Goal: Contribute content: Contribute content

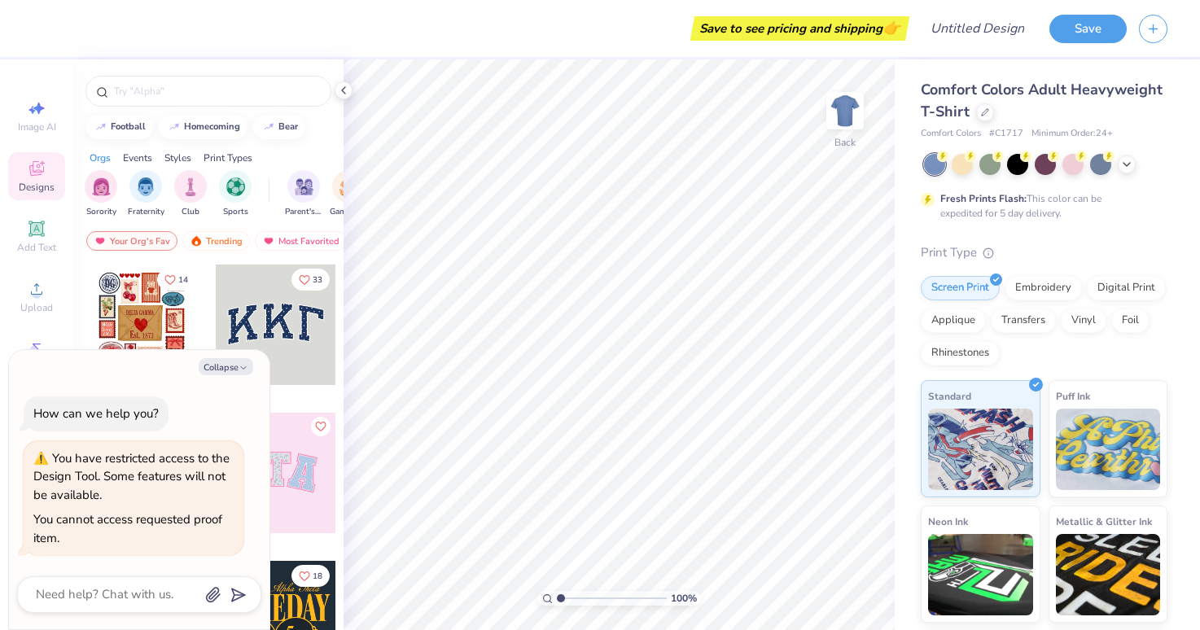
type textarea "x"
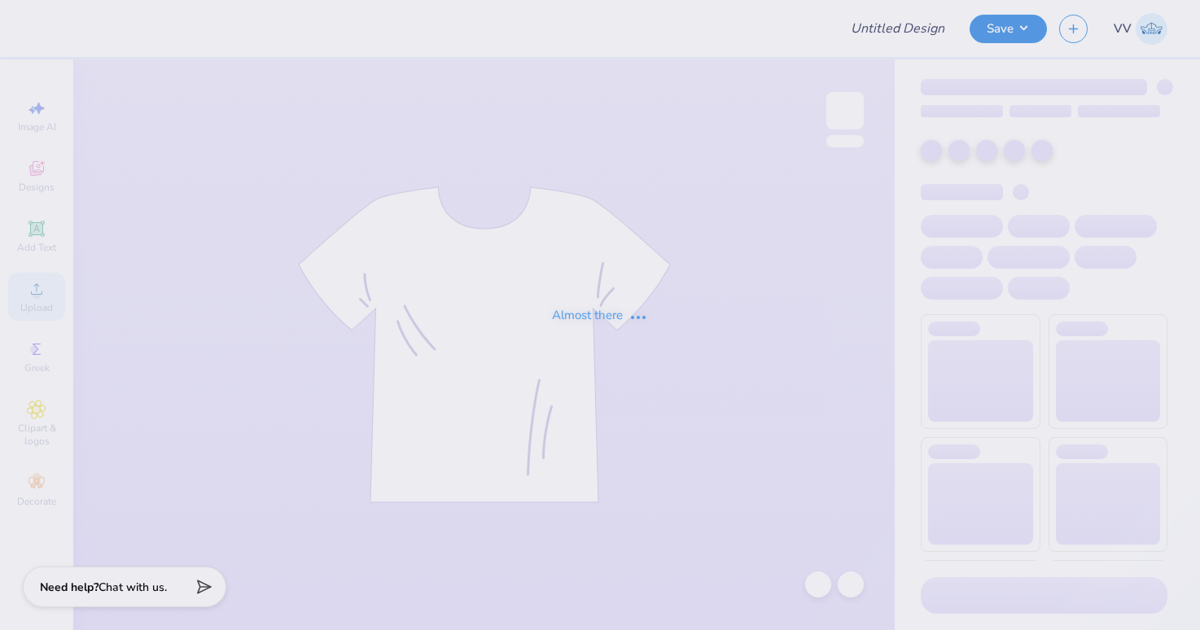
type input "Football Schedule"
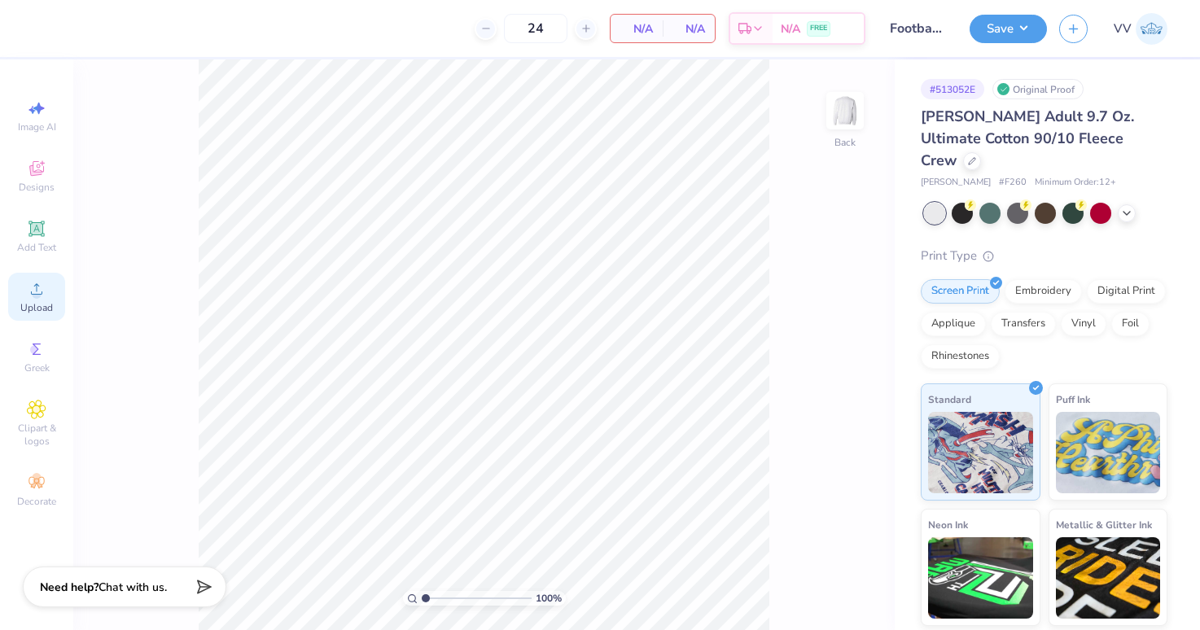
click at [42, 292] on icon at bounding box center [37, 289] width 20 height 20
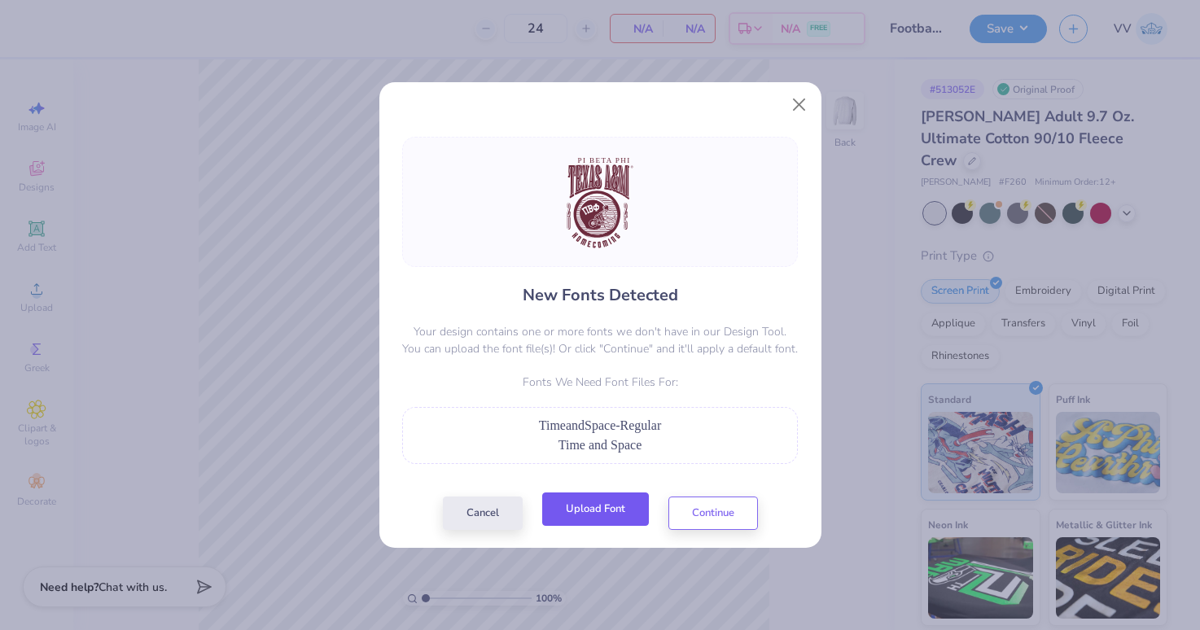
click at [600, 513] on button "Upload Font" at bounding box center [595, 508] width 107 height 33
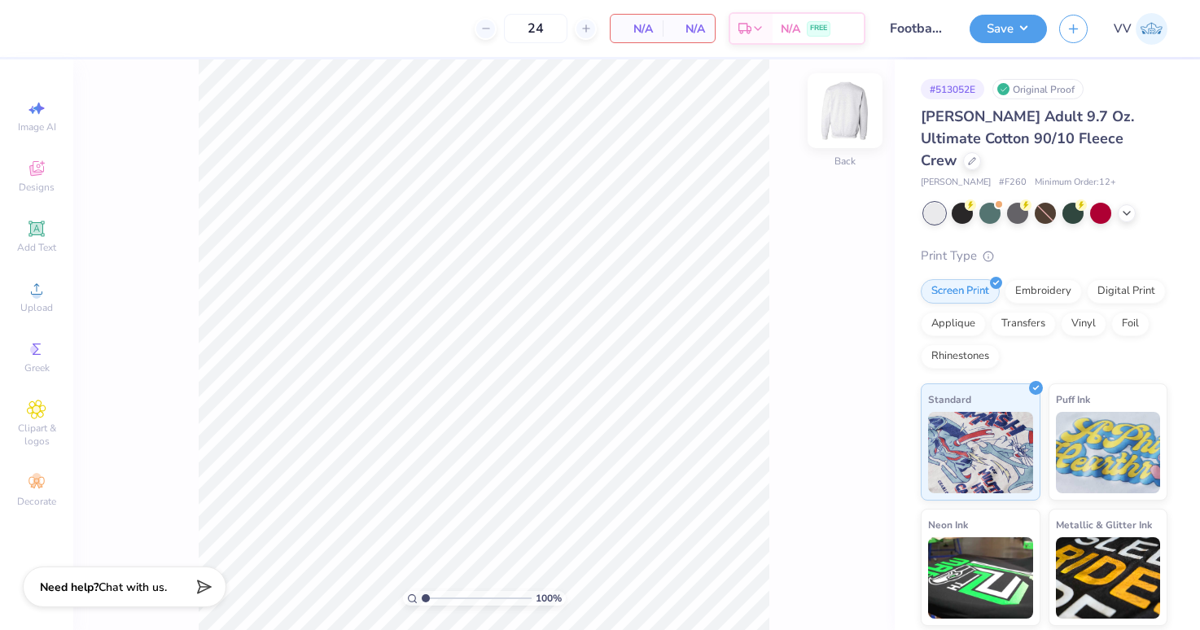
click at [843, 111] on img at bounding box center [844, 110] width 65 height 65
click at [36, 296] on circle at bounding box center [36, 294] width 9 height 9
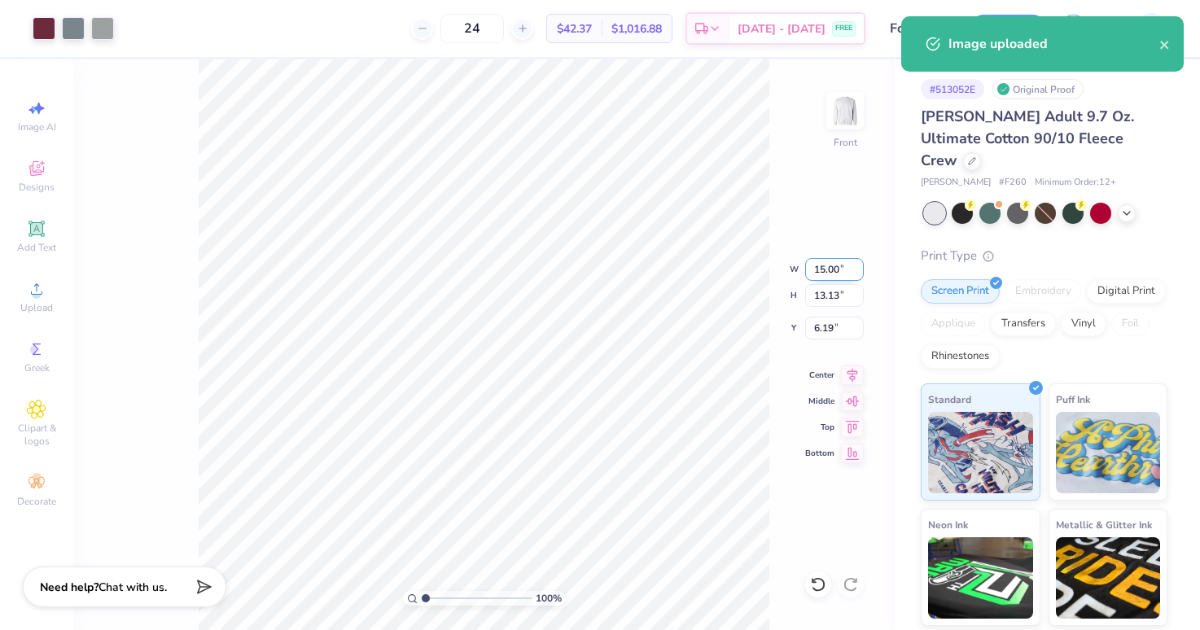
click at [825, 276] on input "15.00" at bounding box center [834, 269] width 59 height 23
type input "12.50"
type input "10.94"
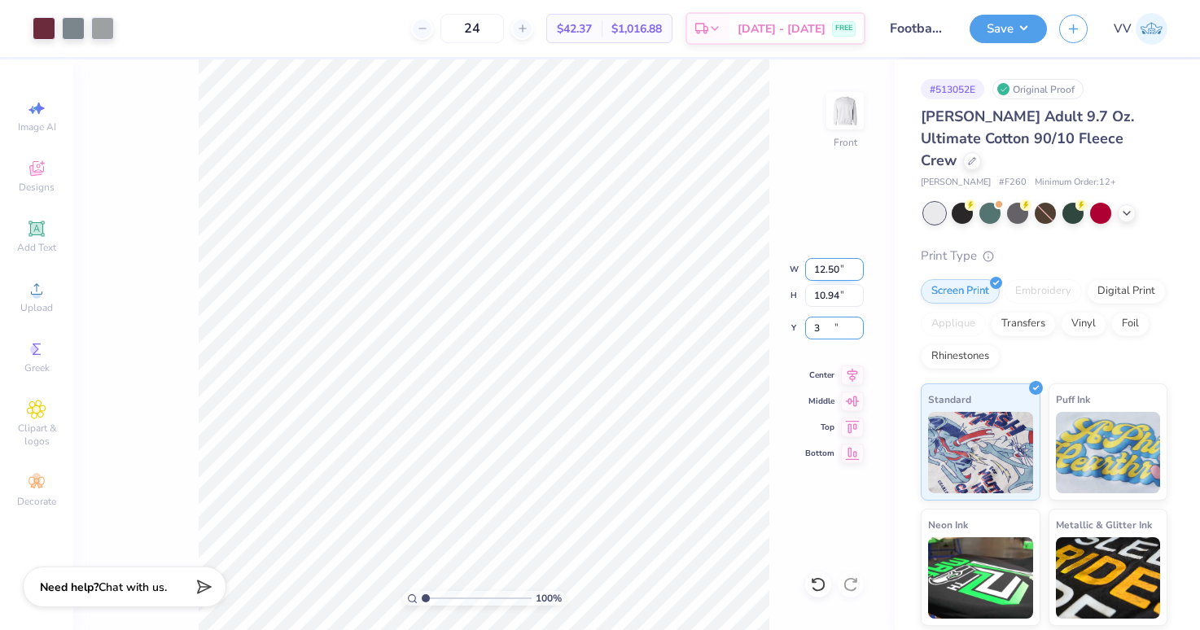
type input "3.00"
drag, startPoint x: 844, startPoint y: 101, endPoint x: 94, endPoint y: 200, distance: 756.2
click at [844, 101] on img at bounding box center [845, 110] width 33 height 33
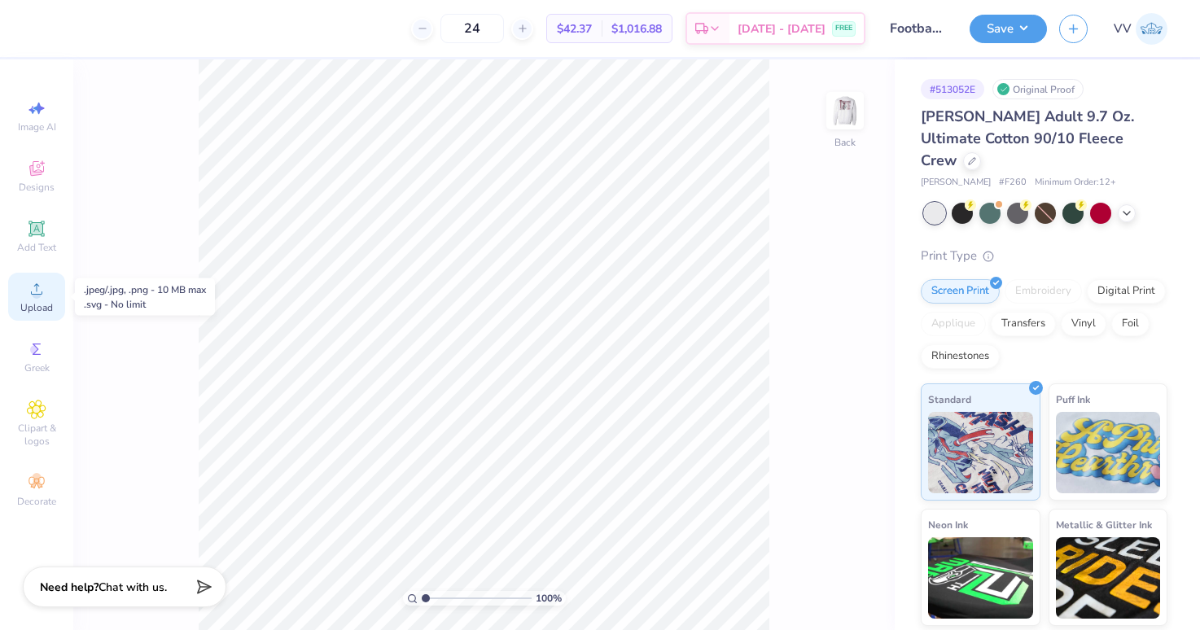
click at [38, 305] on span "Upload" at bounding box center [36, 307] width 33 height 13
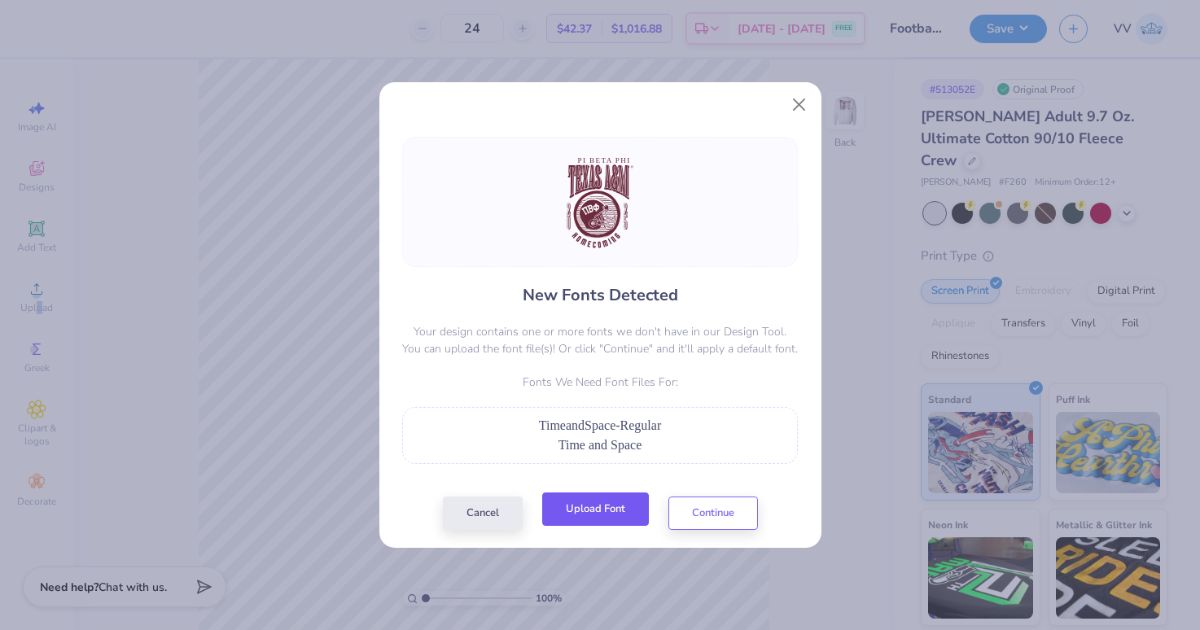
click at [584, 510] on button "Upload Font" at bounding box center [595, 508] width 107 height 33
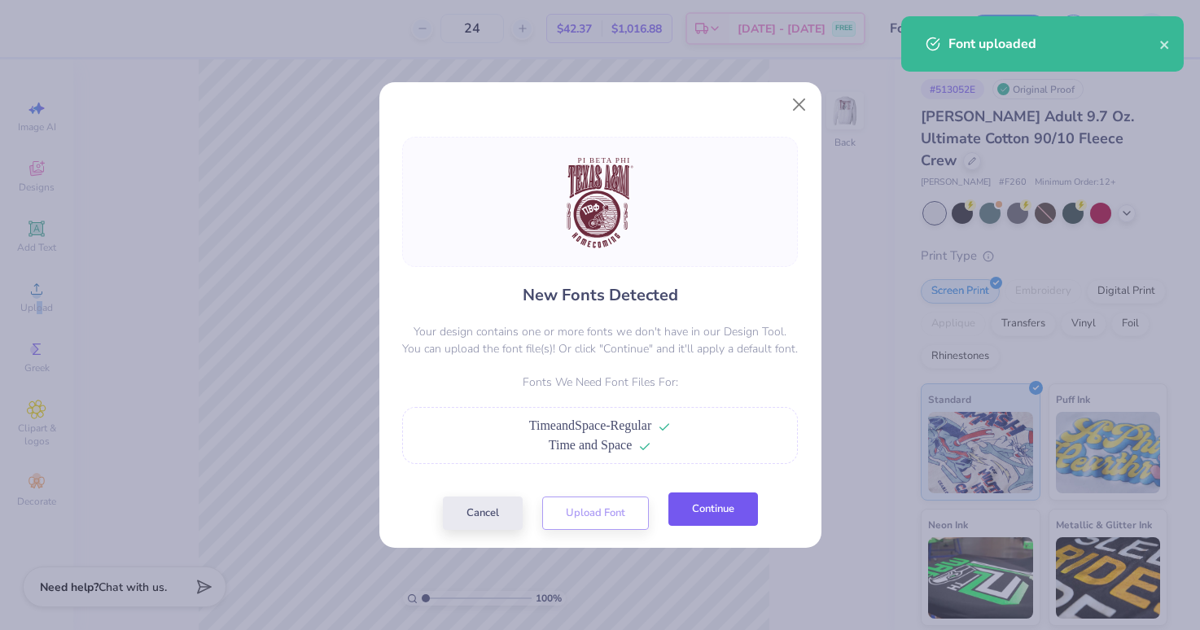
click at [724, 518] on button "Continue" at bounding box center [713, 508] width 90 height 33
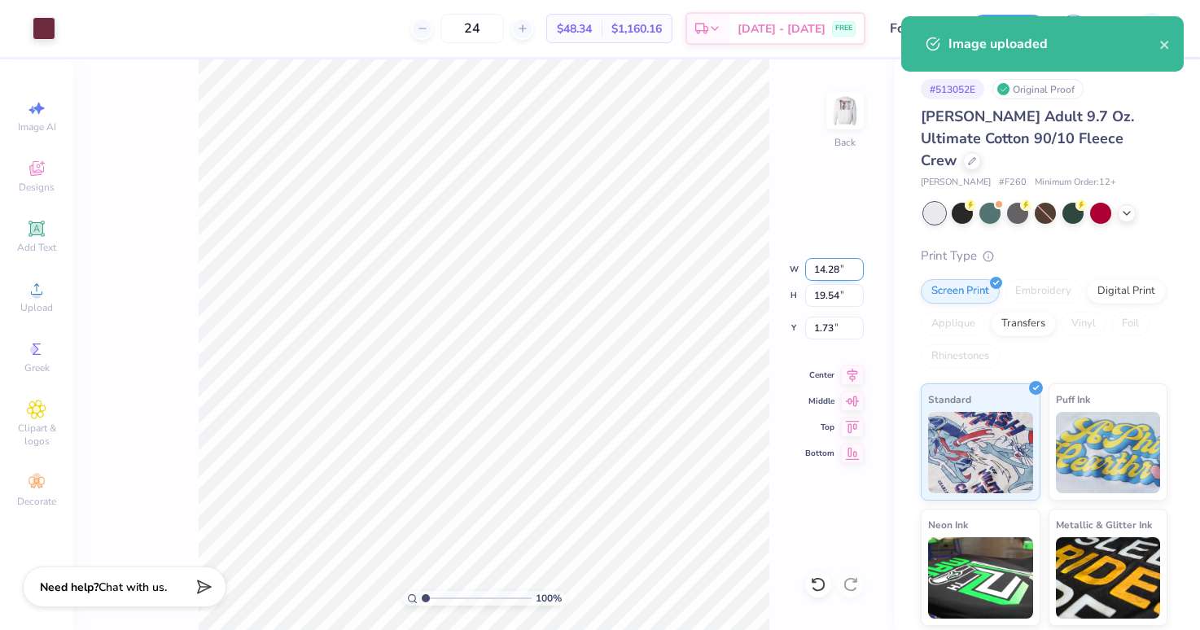
click at [823, 272] on input "14.28" at bounding box center [834, 269] width 59 height 23
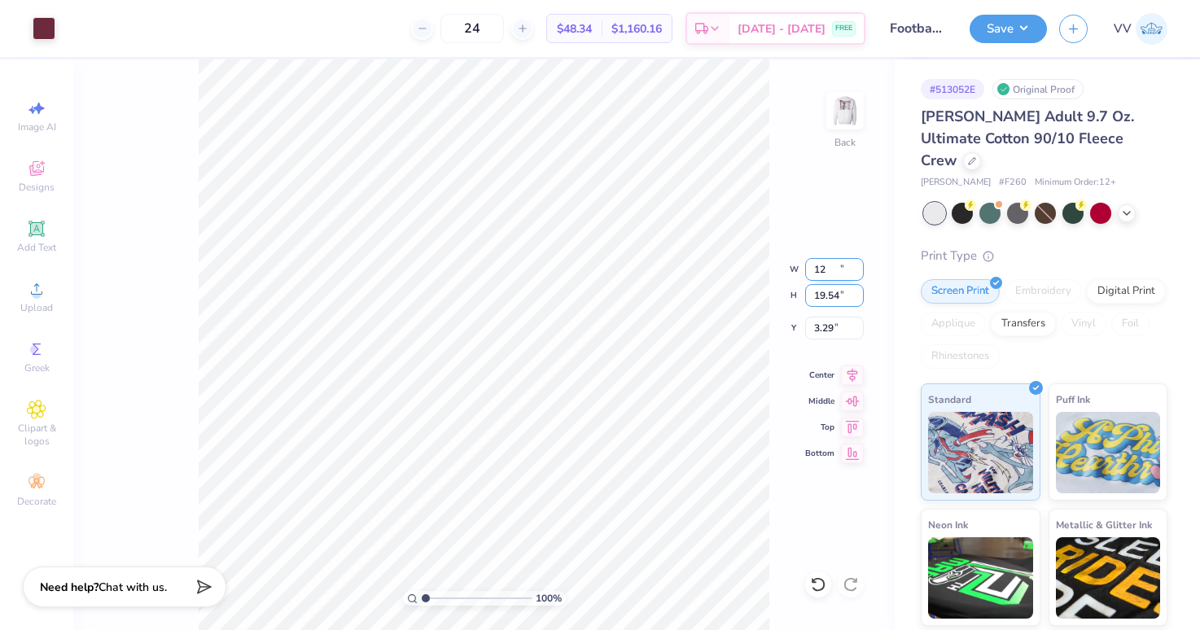
type input "12.00"
type input "16.42"
type input "3.29"
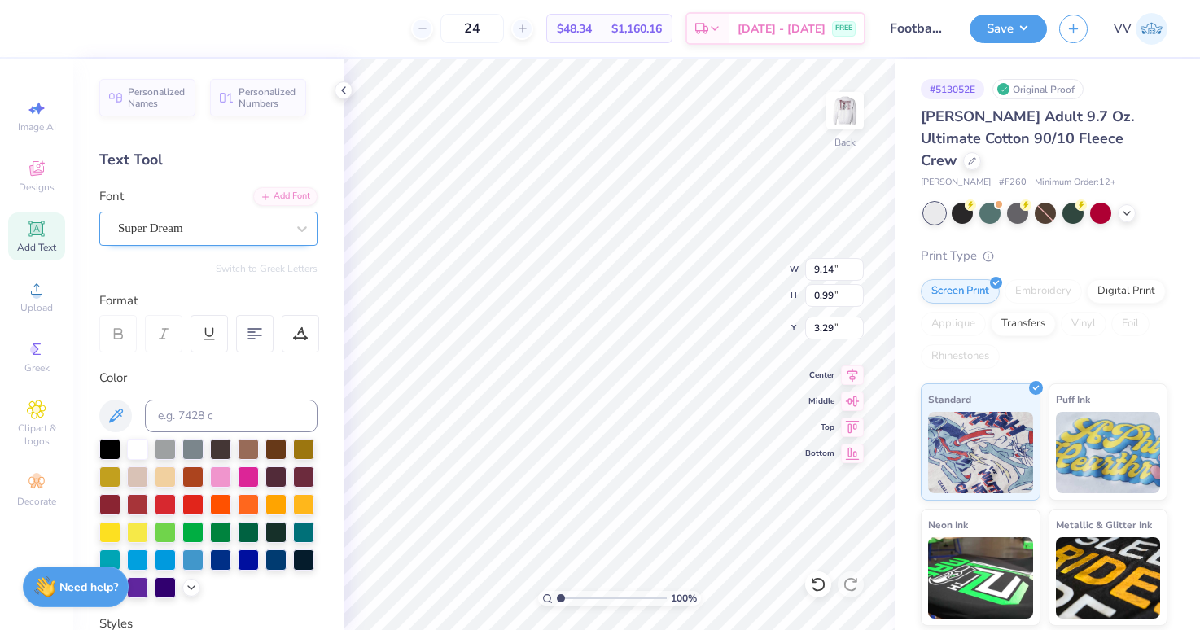
click at [151, 225] on div "Super Dream" at bounding box center [201, 228] width 171 height 25
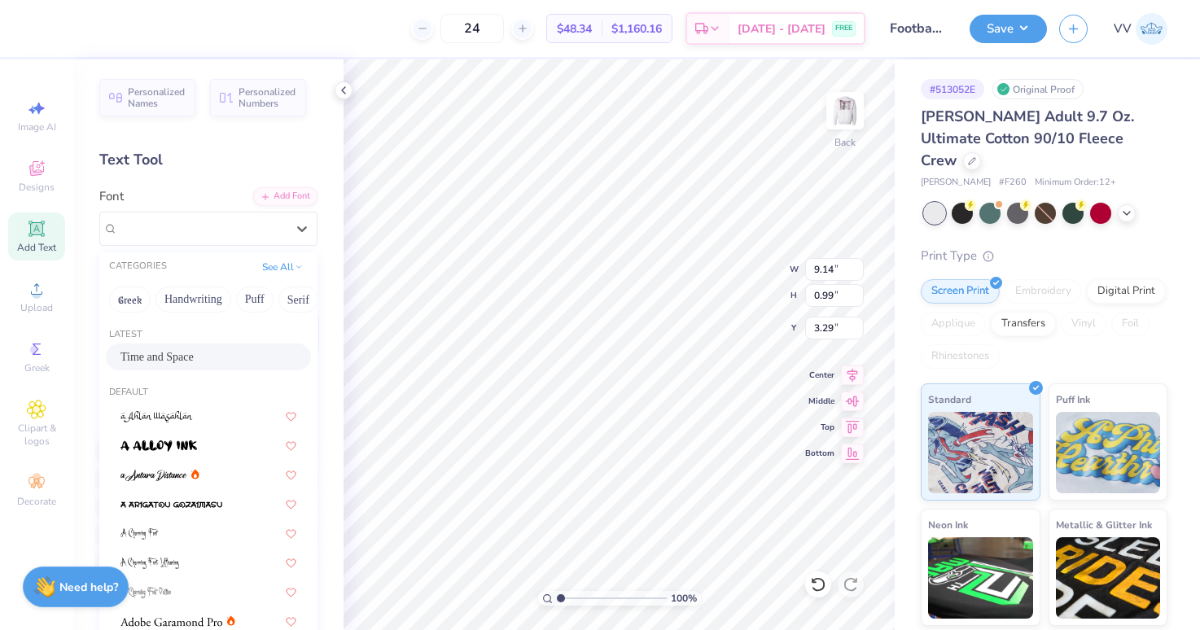
drag, startPoint x: 176, startPoint y: 354, endPoint x: 216, endPoint y: 364, distance: 41.1
click at [176, 354] on span "Time and Space" at bounding box center [156, 356] width 73 height 17
type input "7.28"
type input "1.08"
type input "3.33"
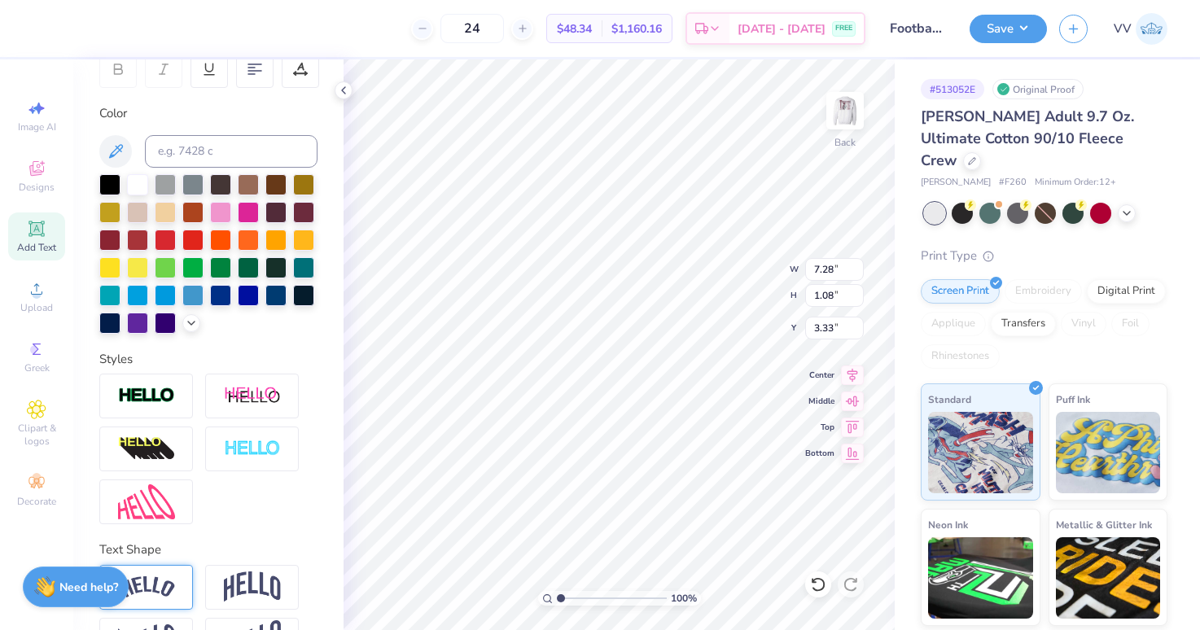
scroll to position [316, 0]
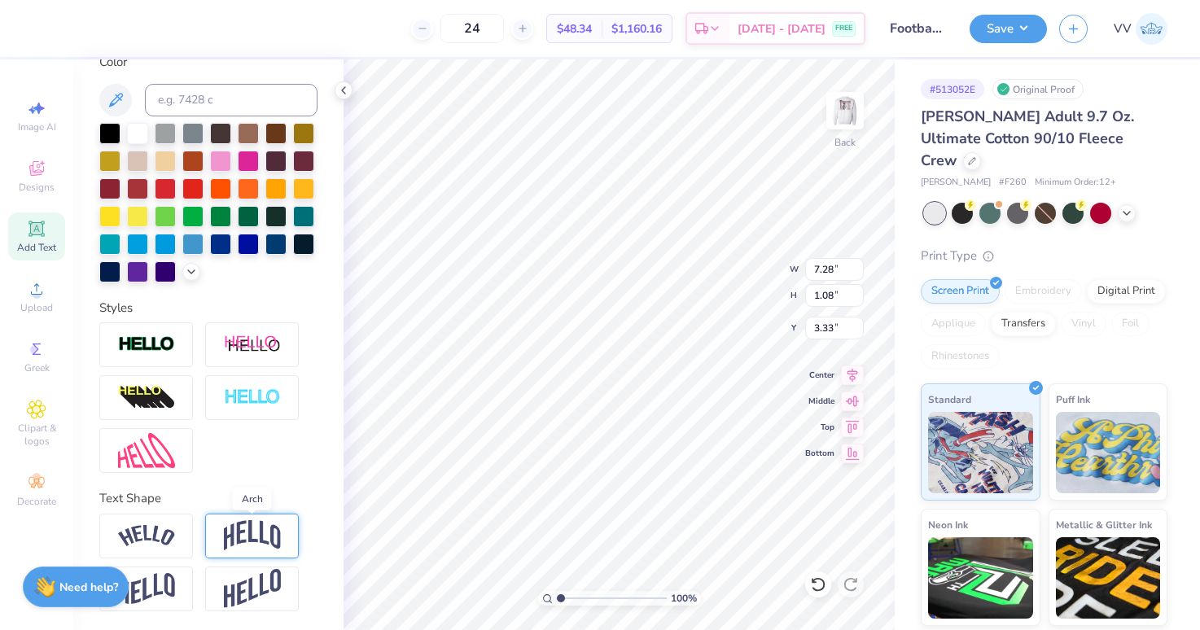
click at [238, 528] on img at bounding box center [252, 535] width 57 height 31
type input "2.59"
type input "2.58"
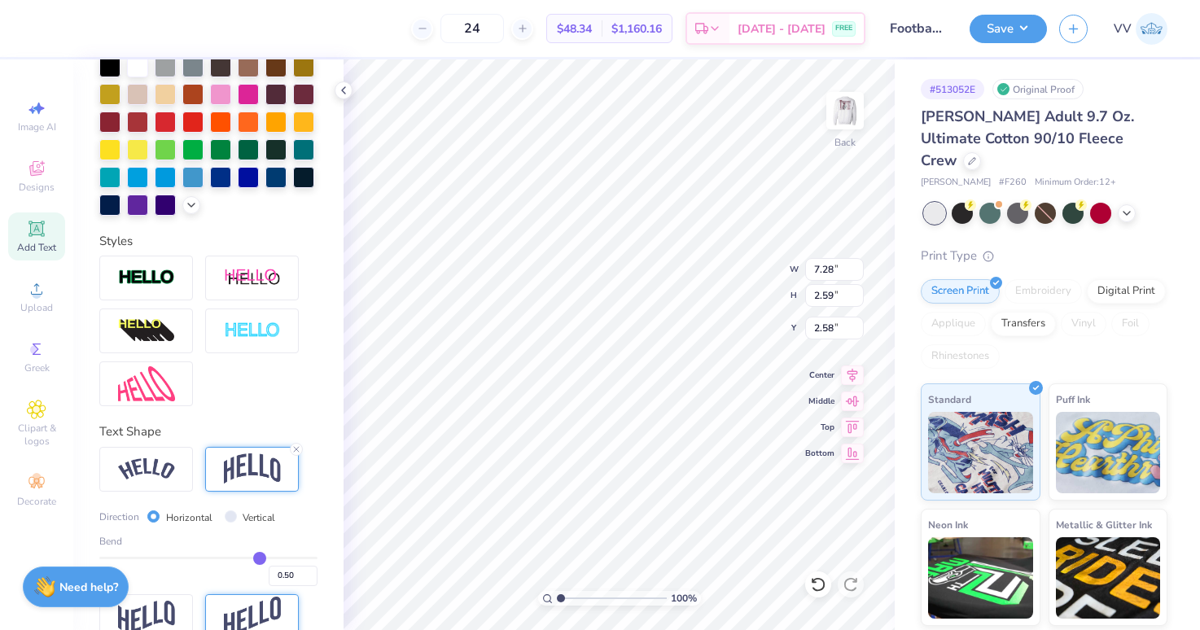
scroll to position [411, 0]
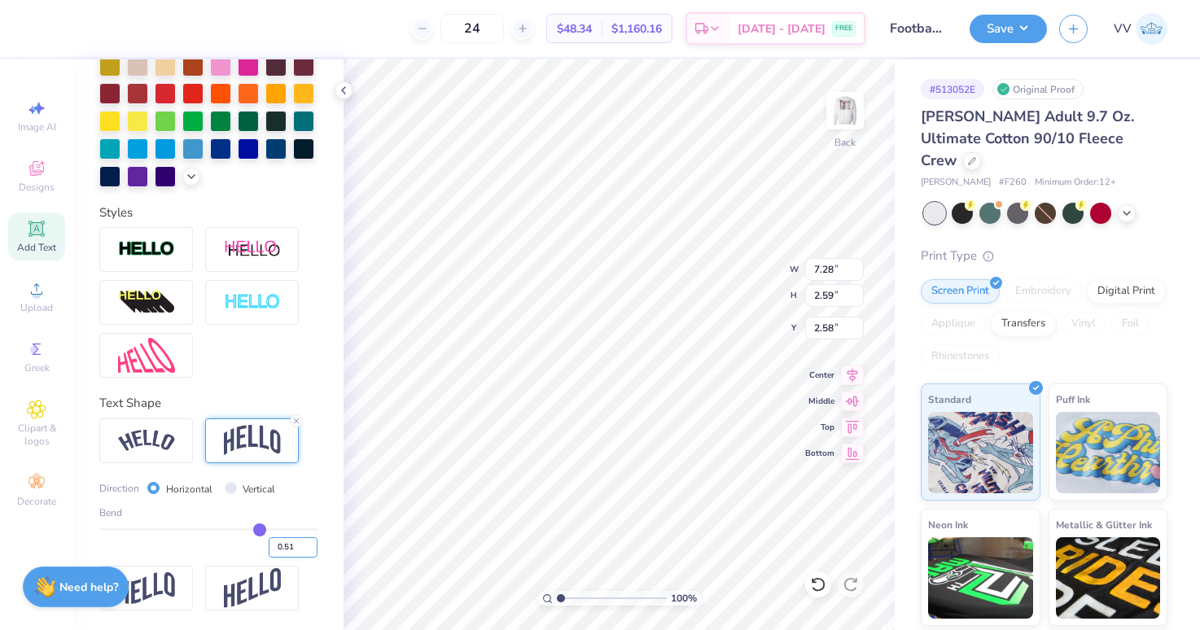
type input "0.51"
click at [304, 545] on input "0.51" at bounding box center [293, 547] width 49 height 20
type input ".2"
type input "0.2"
type input "0.20"
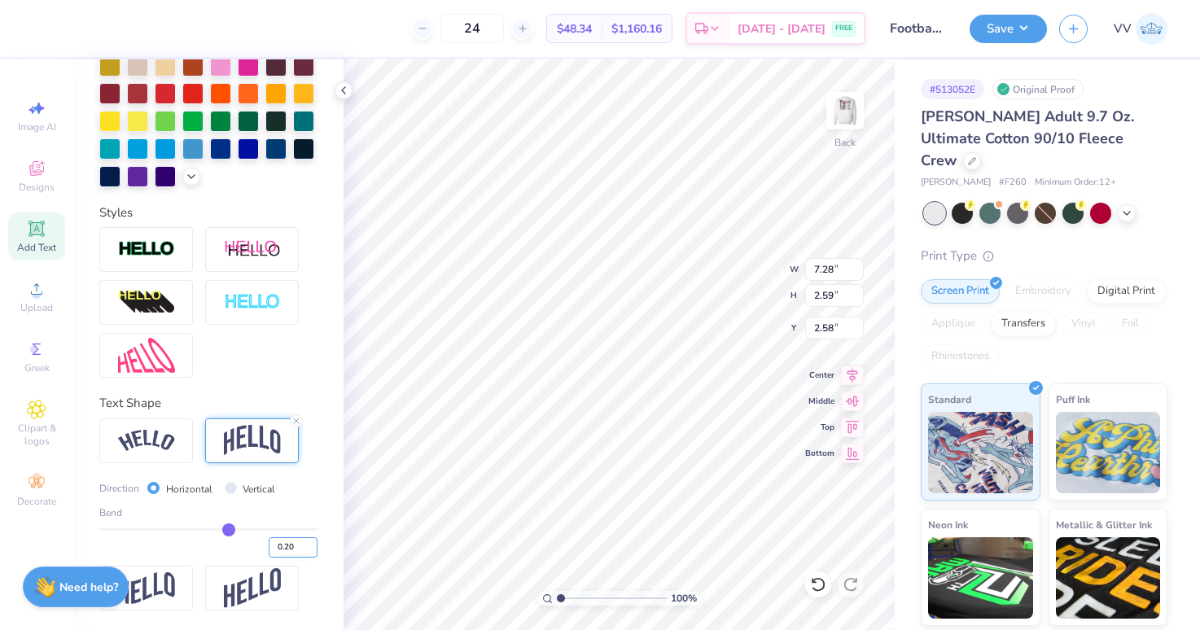
type input "1.65"
type input "2.64"
click at [834, 266] on input "12.00" at bounding box center [834, 269] width 59 height 23
type input "15"
type input "10.55"
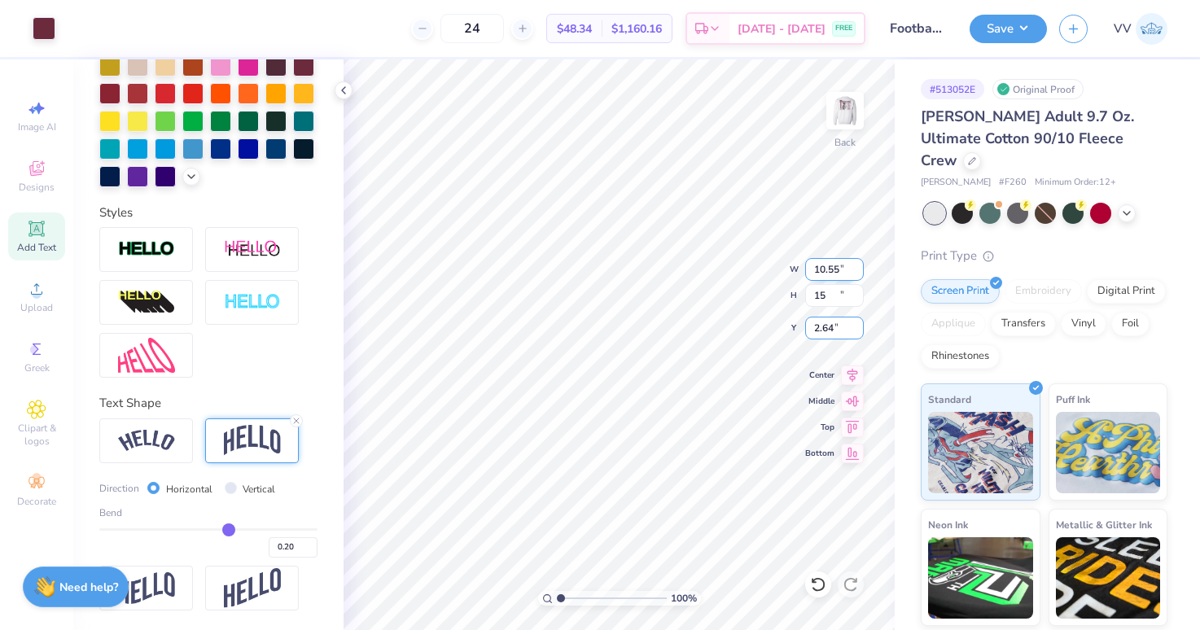
type input "15.00"
type input "3.00"
click at [754, 290] on div "100 % Back W 10.55 10.55 " H 15.00 15.00 " Y 3.00 3.00 " Center Middle Top Bott…" at bounding box center [618, 344] width 551 height 571
click at [998, 25] on button "Save" at bounding box center [1007, 26] width 77 height 28
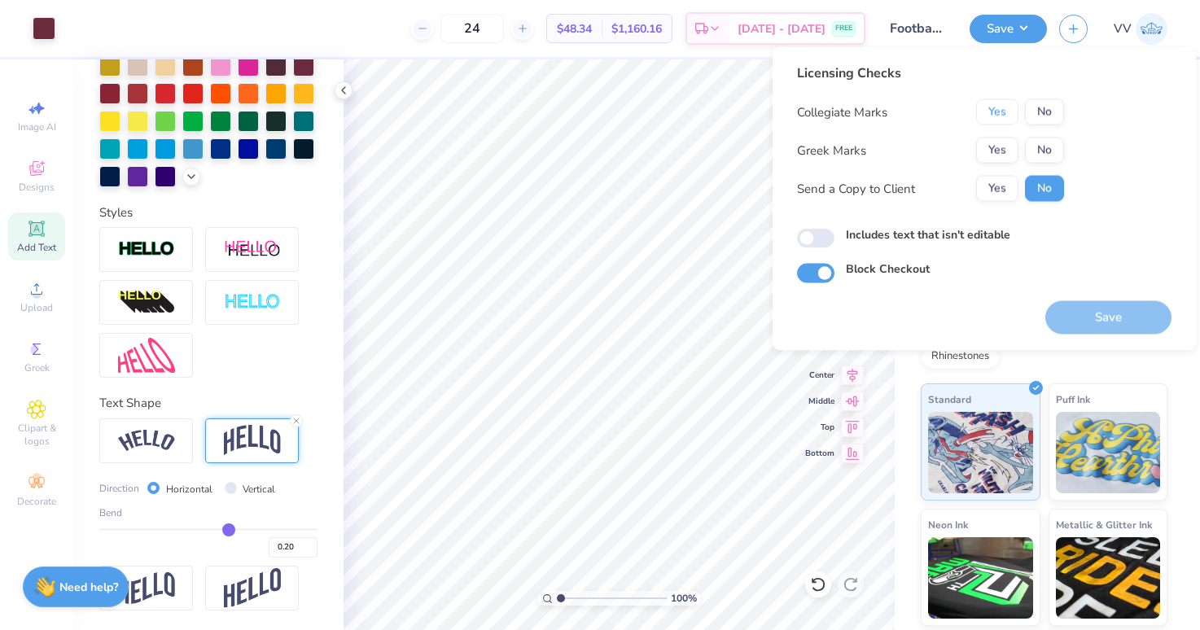
drag, startPoint x: 993, startPoint y: 109, endPoint x: 1009, endPoint y: 129, distance: 26.1
click at [993, 109] on button "Yes" at bounding box center [997, 112] width 42 height 26
click at [995, 148] on button "Yes" at bounding box center [997, 151] width 42 height 26
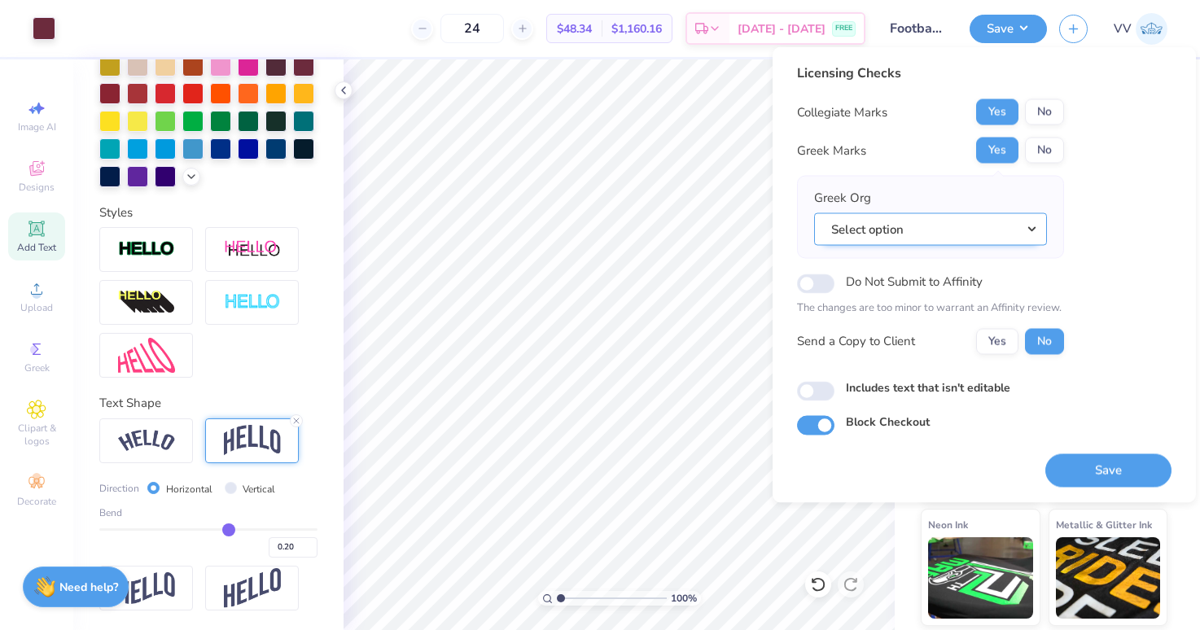
click at [974, 237] on button "Select option" at bounding box center [930, 228] width 233 height 33
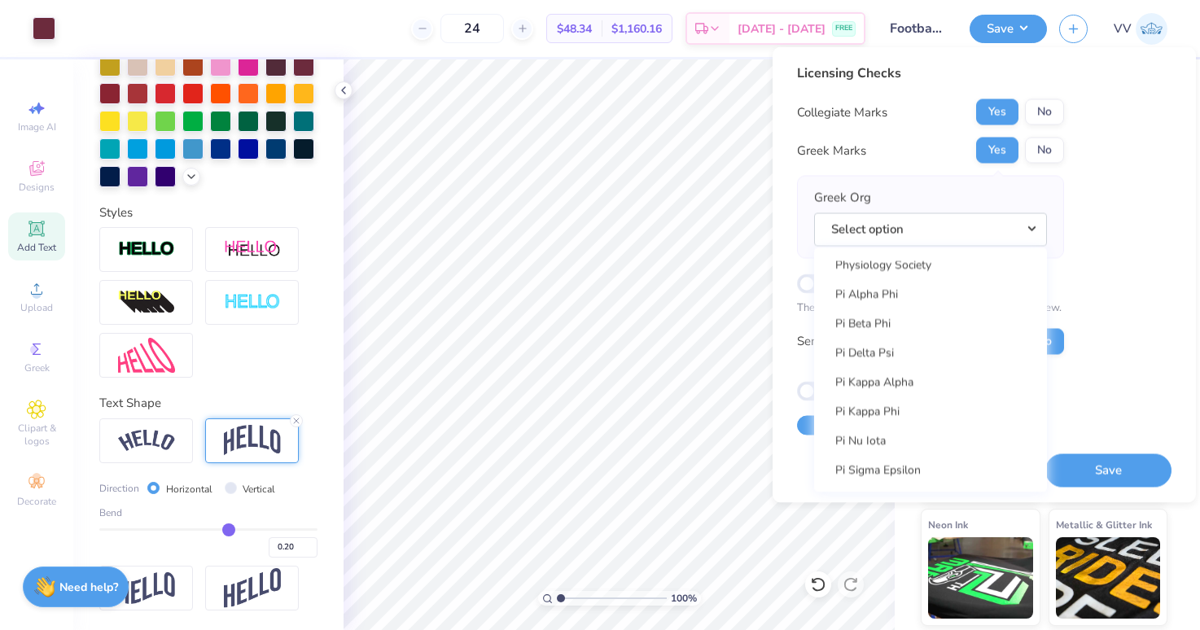
scroll to position [9273, 0]
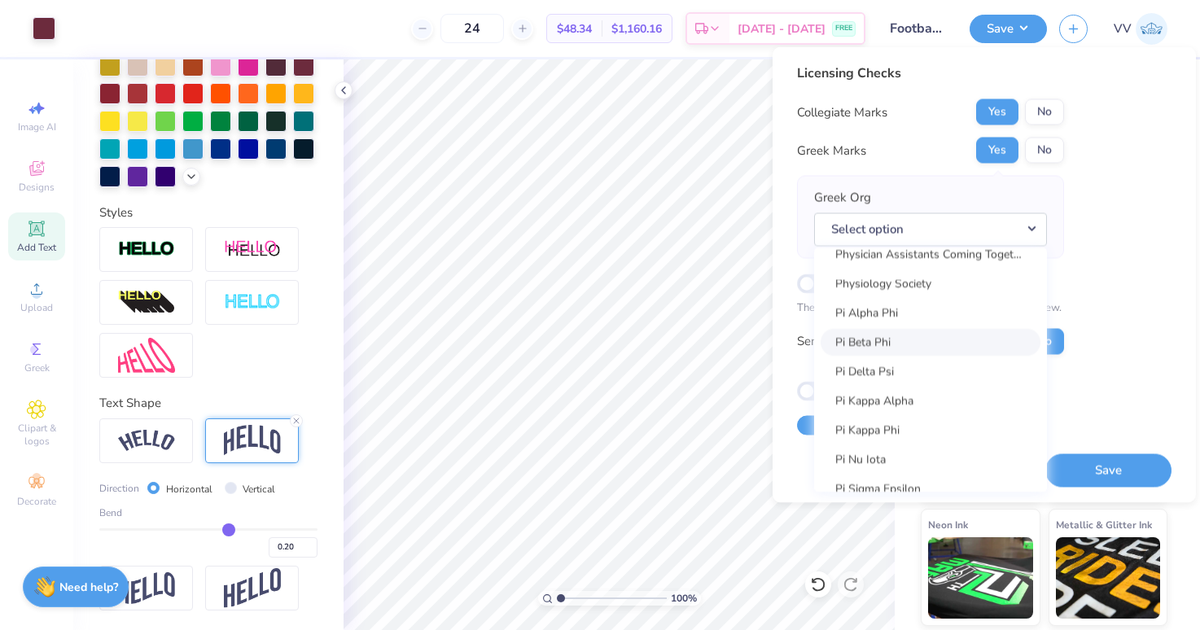
click at [923, 337] on link "Pi Beta Phi" at bounding box center [930, 342] width 220 height 27
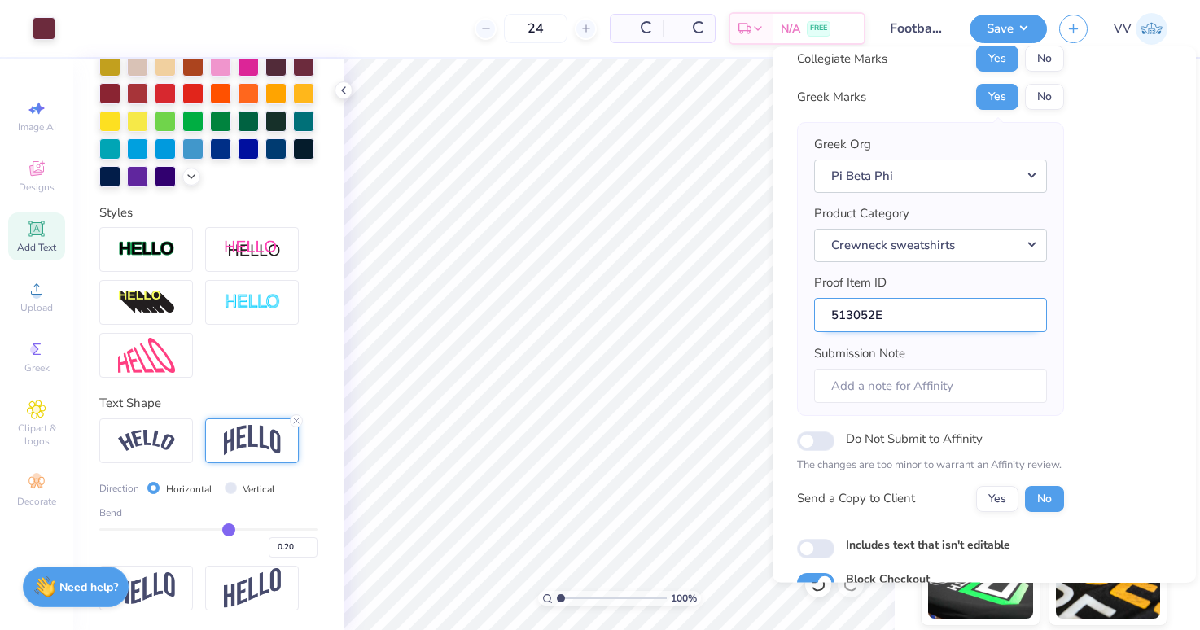
scroll to position [131, 0]
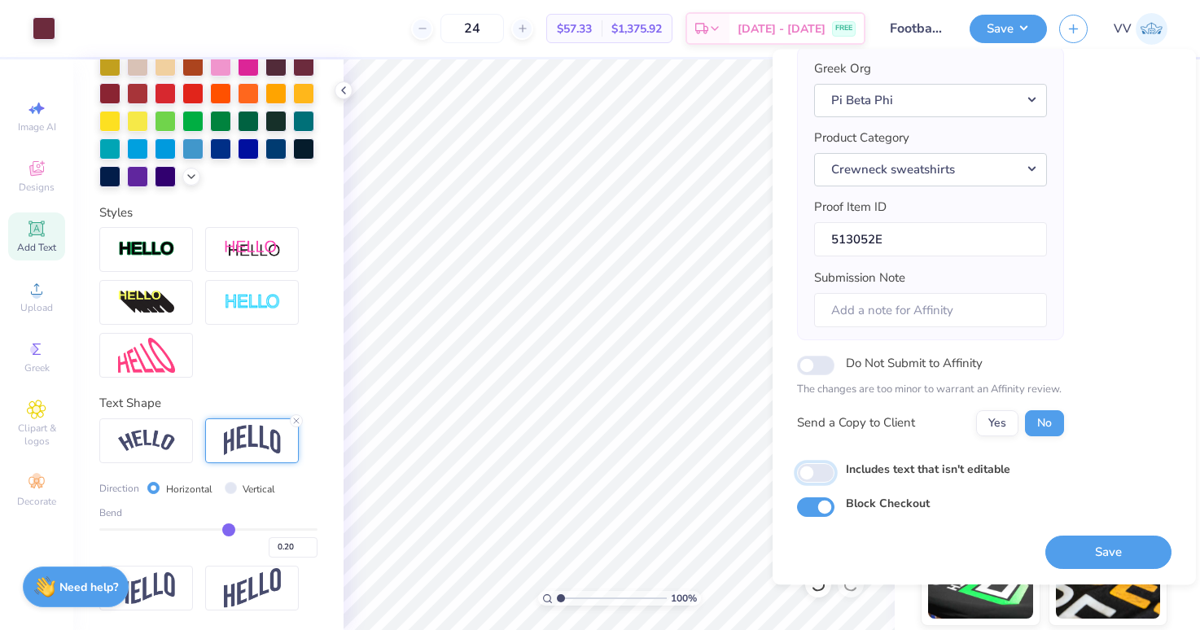
click at [813, 470] on input "Includes text that isn't editable" at bounding box center [815, 473] width 37 height 20
checkbox input "true"
click at [1107, 552] on button "Save" at bounding box center [1108, 552] width 126 height 33
